Goal: Transaction & Acquisition: Purchase product/service

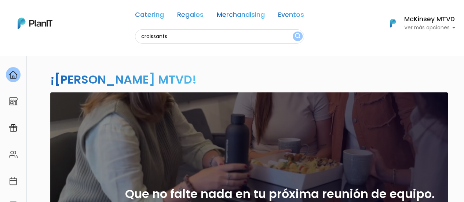
type input "croissants"
click at [292, 32] on button "submit" at bounding box center [297, 37] width 10 height 10
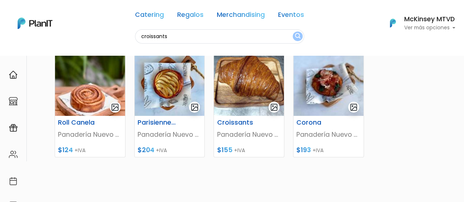
scroll to position [98, 0]
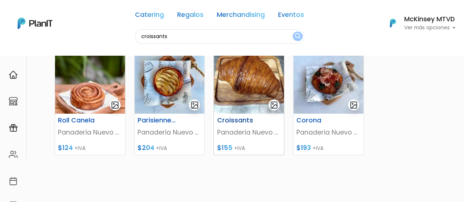
click at [236, 86] on img at bounding box center [249, 81] width 70 height 64
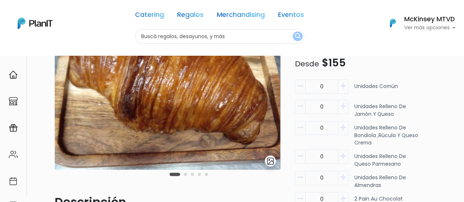
scroll to position [61, 0]
click at [343, 88] on icon "button" at bounding box center [342, 86] width 5 height 7
type input "1"
click at [343, 104] on icon "button" at bounding box center [342, 106] width 5 height 7
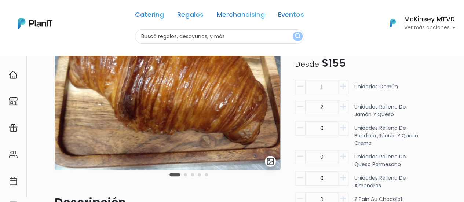
click at [343, 104] on icon "button" at bounding box center [342, 106] width 5 height 7
type input "4"
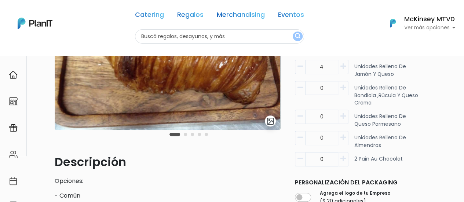
scroll to position [102, 0]
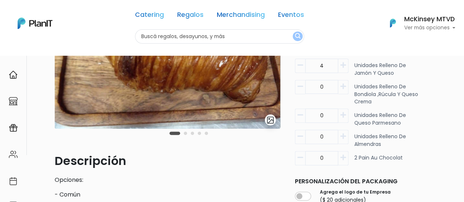
click at [343, 118] on button "button" at bounding box center [343, 115] width 10 height 14
type input "1"
click at [344, 157] on icon "button" at bounding box center [342, 157] width 5 height 7
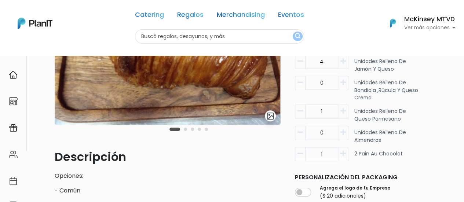
scroll to position [102, 0]
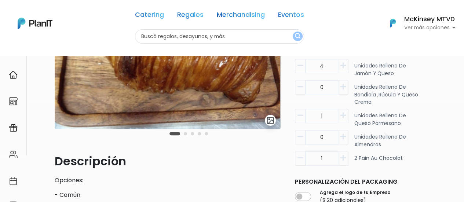
click at [345, 156] on icon "button" at bounding box center [342, 158] width 5 height 7
type input "2"
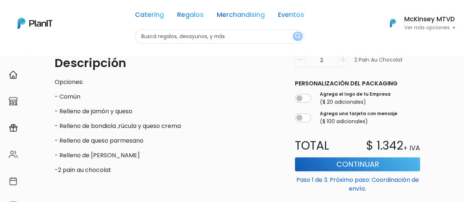
scroll to position [232, 0]
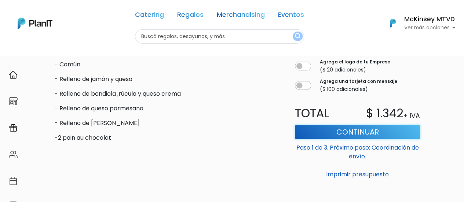
click at [358, 132] on button "Continuar" at bounding box center [357, 132] width 125 height 14
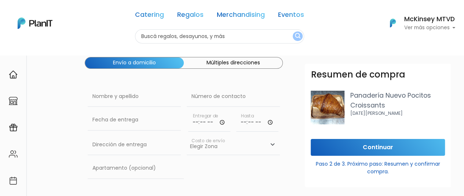
scroll to position [37, 0]
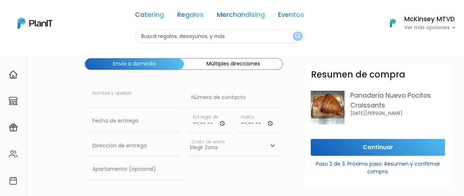
click at [114, 97] on input "text" at bounding box center [134, 98] width 93 height 21
type input "Florencia"
type input "094824931"
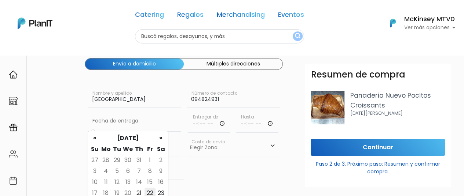
click at [150, 192] on td "22" at bounding box center [149, 193] width 11 height 11
type input "22/08/2025"
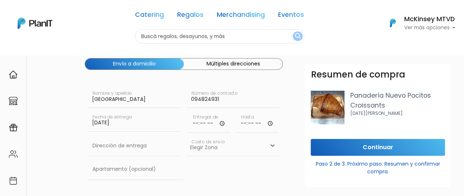
click at [192, 125] on input "time" at bounding box center [209, 122] width 42 height 22
type input "09:10"
type input "09:20"
click at [201, 123] on input "09:10" at bounding box center [209, 122] width 42 height 22
type input "09:00"
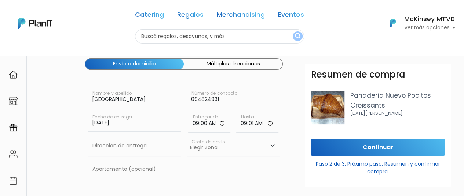
type input "09:10"
click at [150, 148] on input "text" at bounding box center [134, 146] width 93 height 21
type input "Luis Bonavita 1294"
click at [203, 145] on select "Elegir Zona Zona américa- $600 Montevideo- $250" at bounding box center [233, 146] width 93 height 21
select select "10"
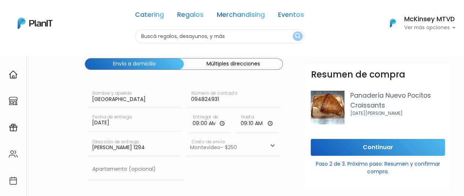
click at [187, 136] on select "Elegir Zona Zona américa- $600 Montevideo- $250" at bounding box center [233, 146] width 93 height 21
click at [136, 168] on input "text" at bounding box center [136, 169] width 96 height 21
click at [150, 148] on input "Luis Bonavita 1294" at bounding box center [134, 146] width 93 height 21
type input "Luis Bonavita 1294, Torre 1"
click at [129, 174] on input "text" at bounding box center [136, 169] width 96 height 21
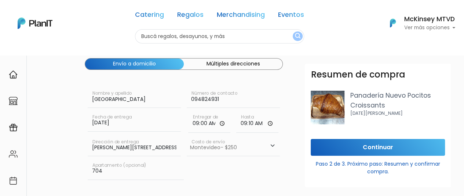
type input "704"
click at [203, 154] on select "Elegir Zona Zona américa- $600 Montevideo- $250" at bounding box center [233, 146] width 93 height 21
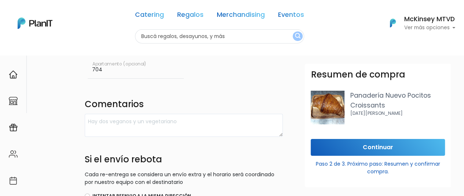
scroll to position [145, 0]
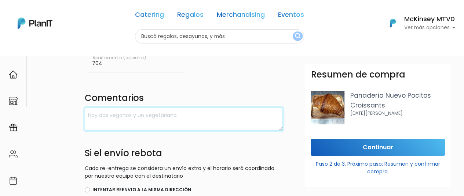
click at [189, 123] on textarea at bounding box center [184, 119] width 198 height 23
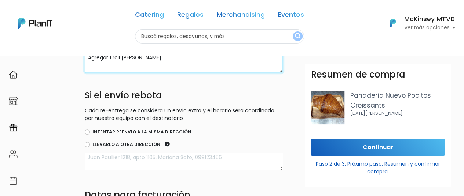
scroll to position [203, 0]
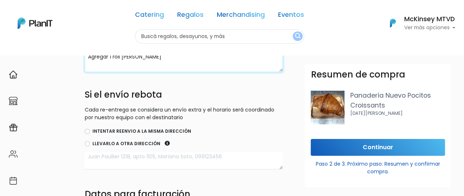
type textarea "Agregar 1 roll de canela"
click at [105, 131] on label "Intentar reenvio a la misma dirección" at bounding box center [141, 131] width 99 height 7
click at [90, 131] on input "Intentar reenvio a la misma dirección" at bounding box center [87, 131] width 5 height 5
radio input "true"
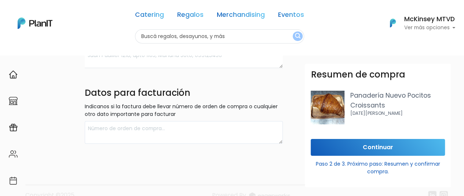
scroll to position [307, 0]
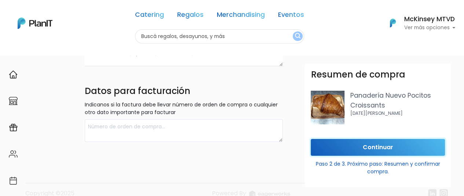
click at [395, 147] on input "Continuar" at bounding box center [377, 147] width 134 height 17
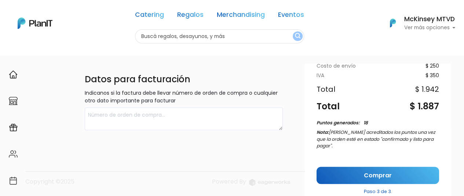
scroll to position [128, 0]
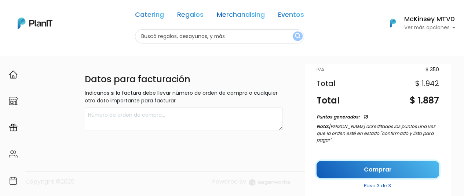
click at [389, 161] on link "Comprar" at bounding box center [377, 169] width 122 height 17
